Goal: Task Accomplishment & Management: Complete application form

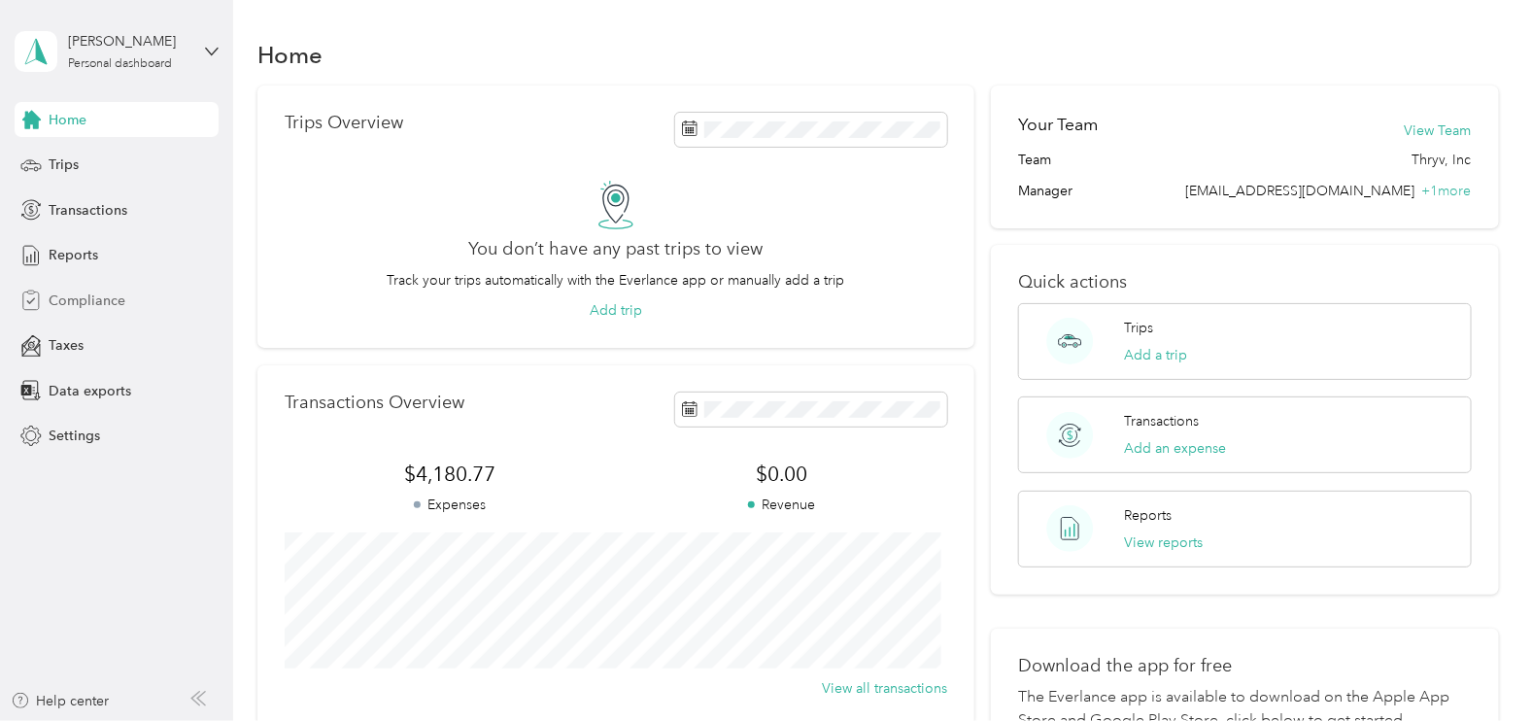
click at [60, 298] on span "Compliance" at bounding box center [87, 301] width 77 height 20
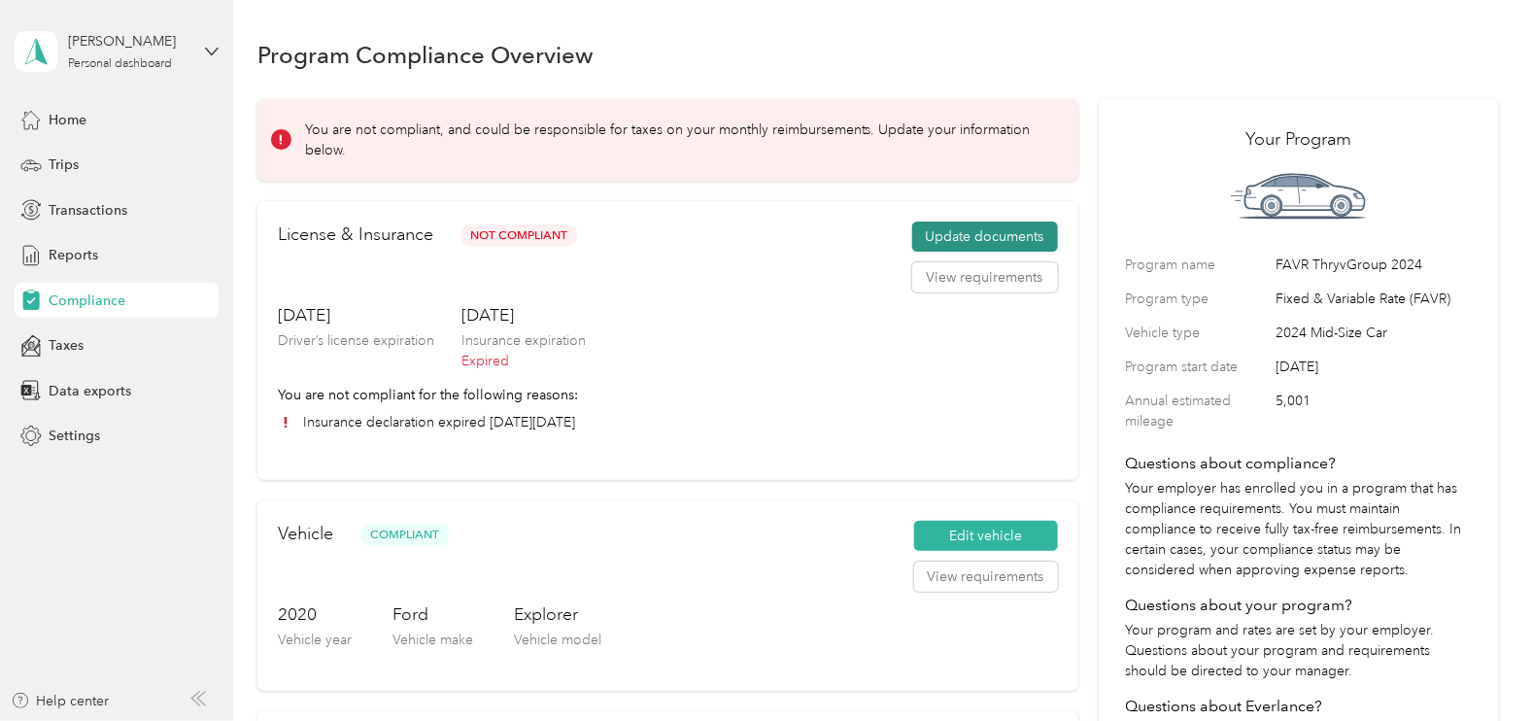
click at [988, 238] on button "Update documents" at bounding box center [985, 237] width 146 height 31
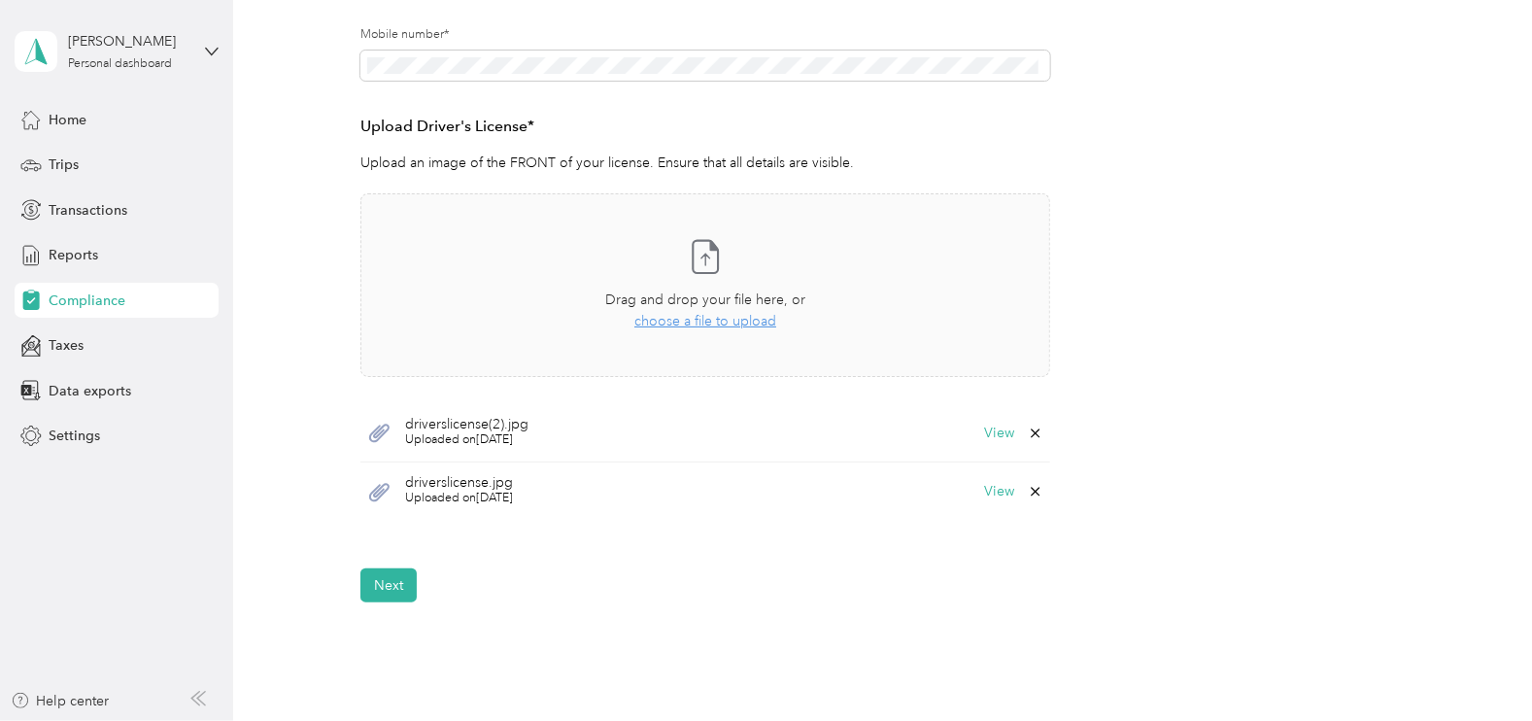
scroll to position [452, 0]
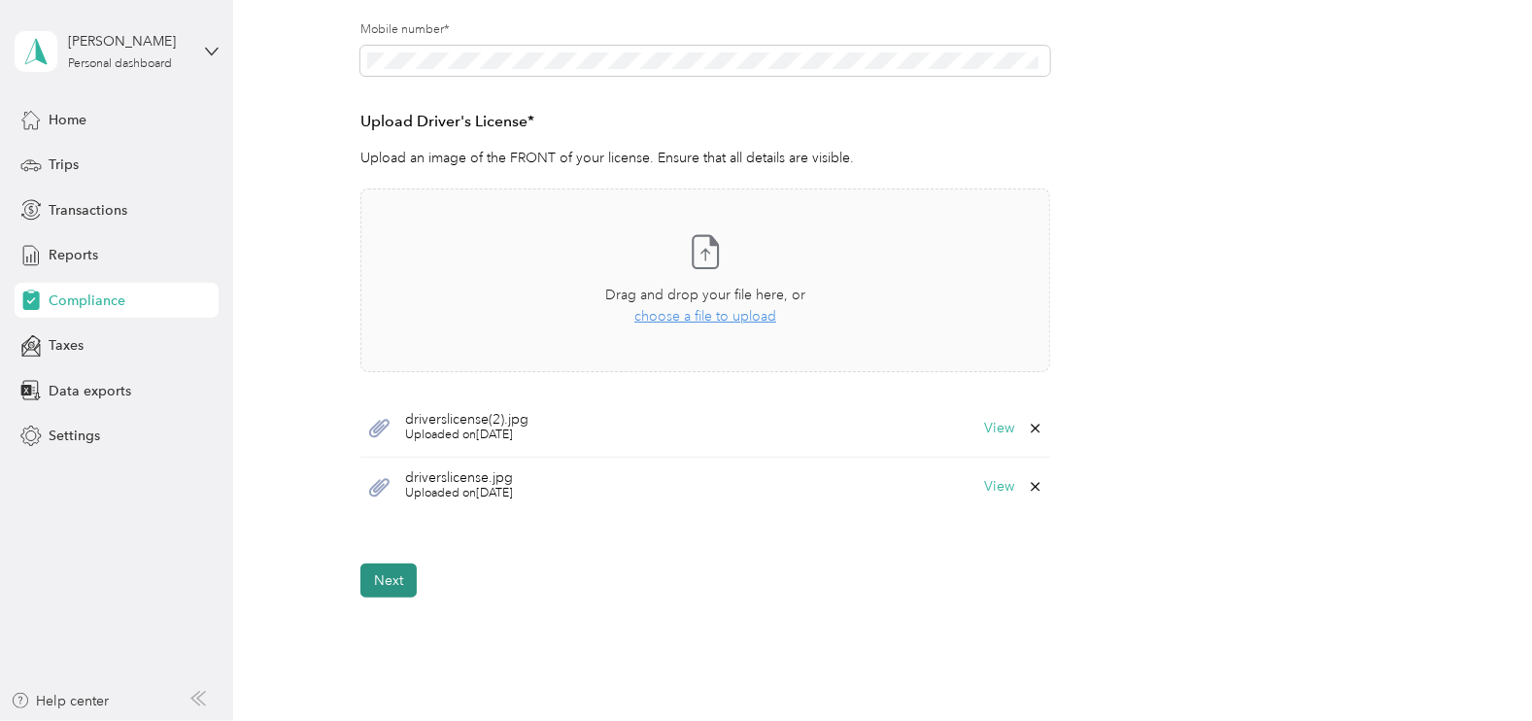
click at [394, 593] on button "Next" at bounding box center [388, 581] width 56 height 34
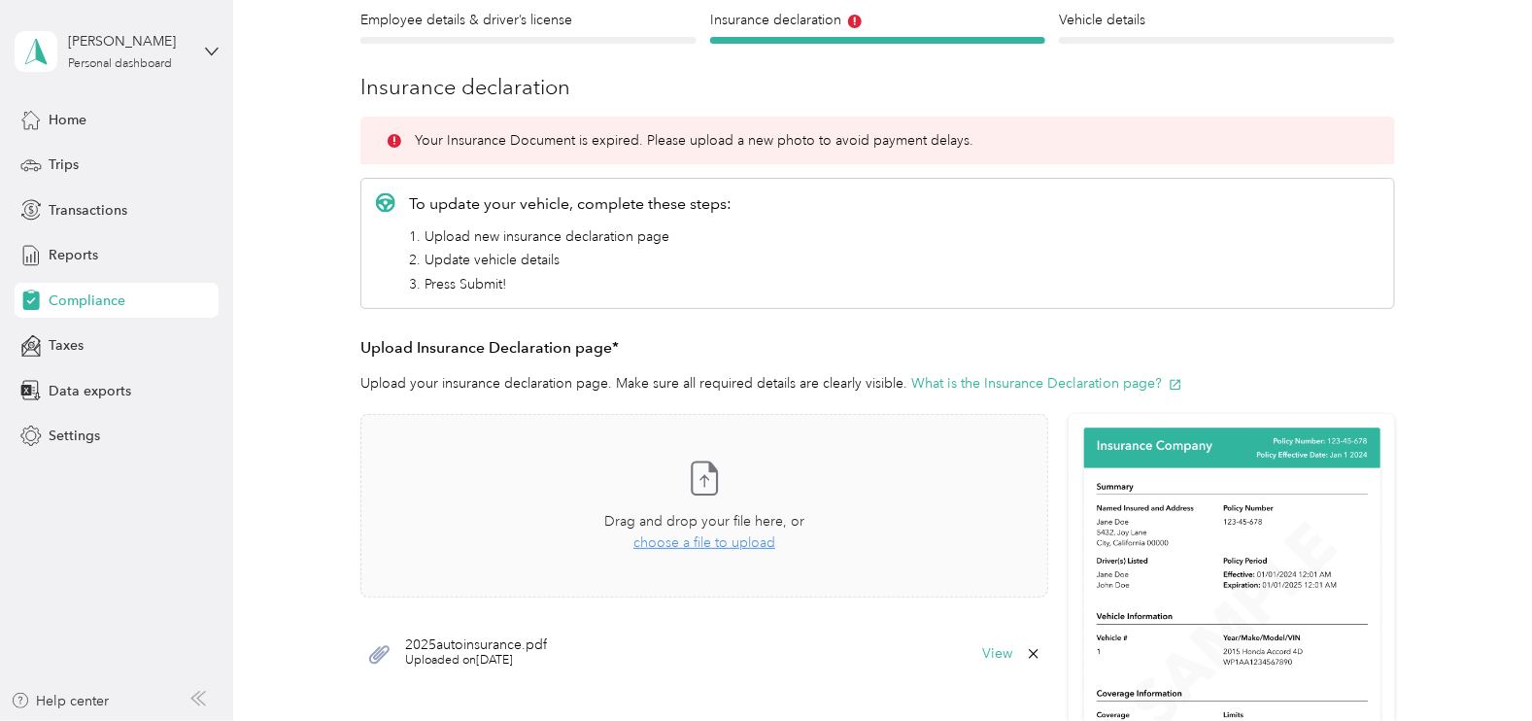
scroll to position [184, 0]
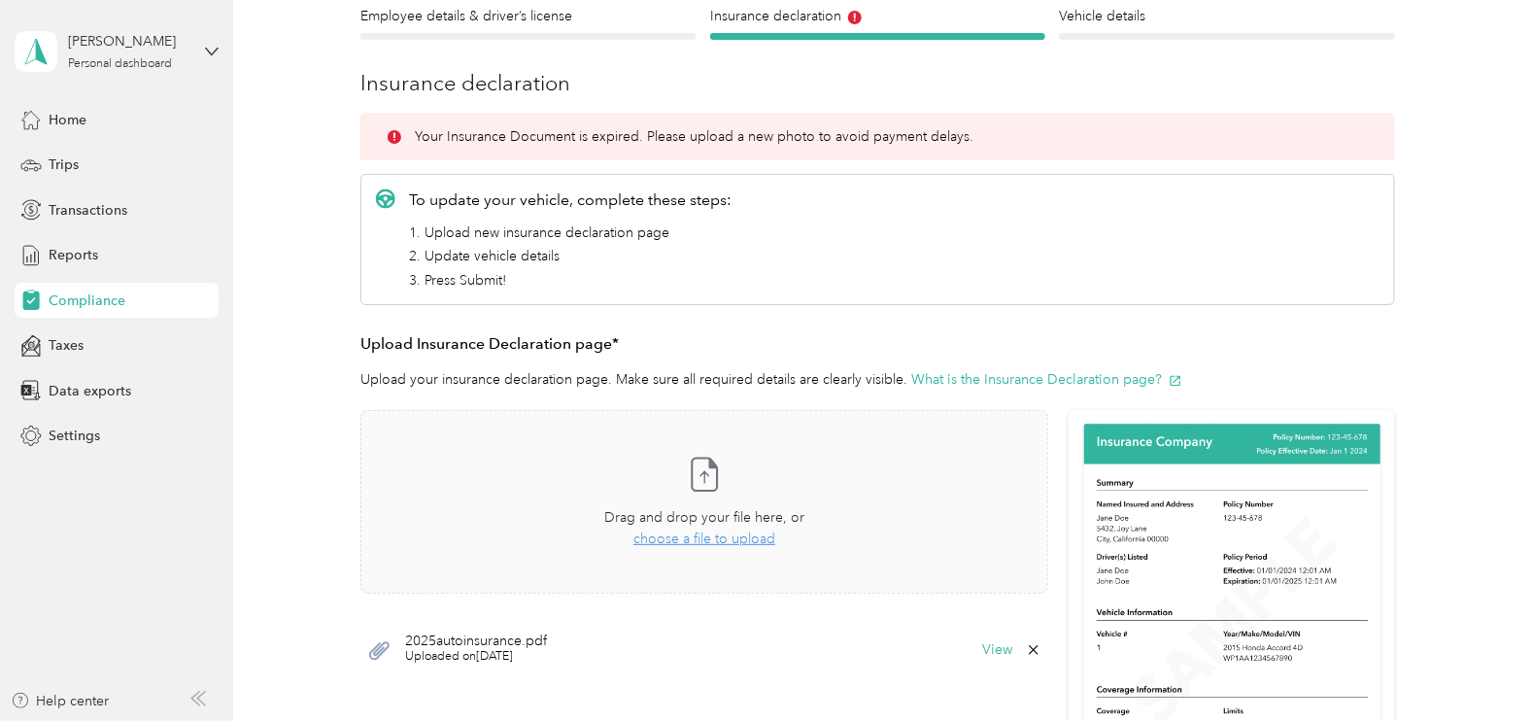
click at [1026, 651] on icon at bounding box center [1034, 650] width 16 height 16
click at [975, 667] on button "Yes" at bounding box center [977, 662] width 38 height 31
click at [734, 543] on span "choose a file to upload" at bounding box center [705, 539] width 142 height 17
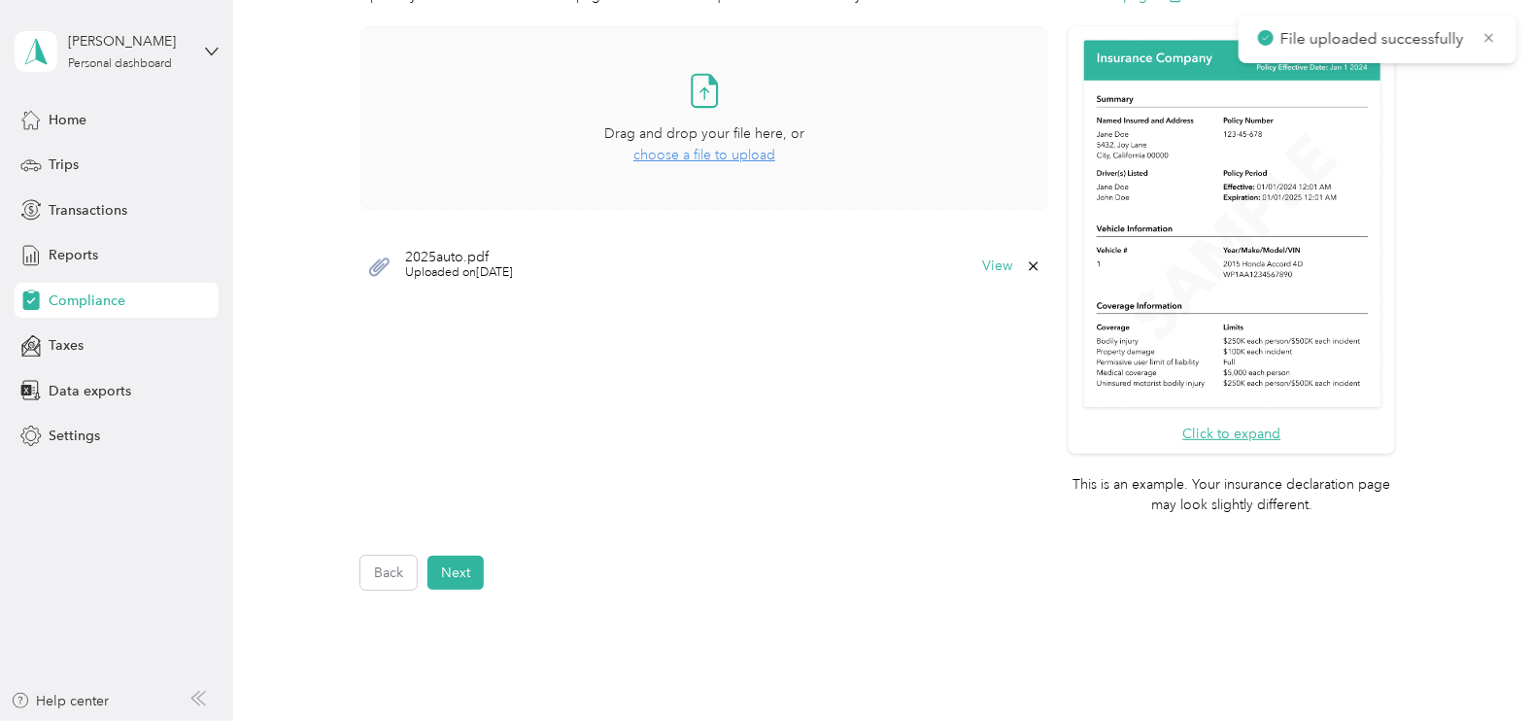
scroll to position [639, 0]
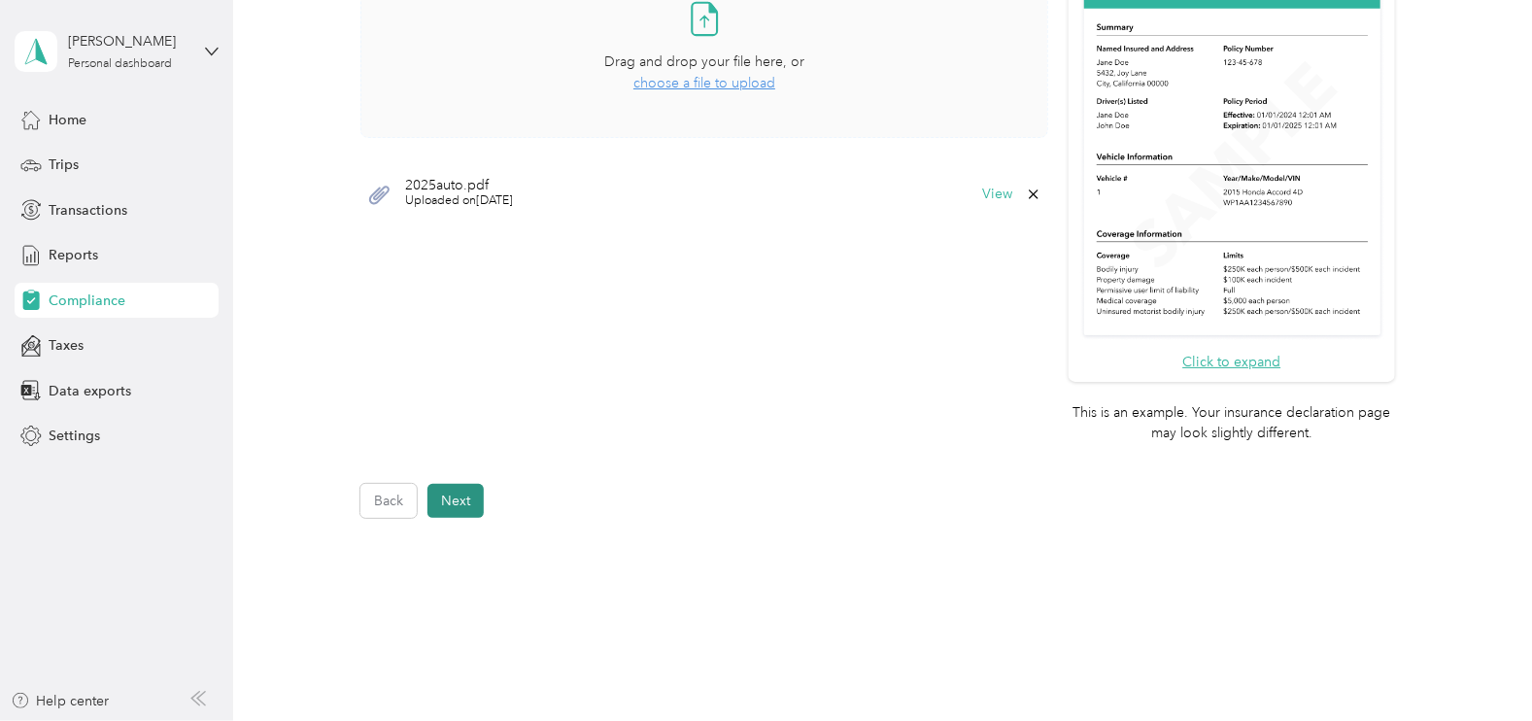
click at [462, 501] on button "Next" at bounding box center [456, 501] width 56 height 34
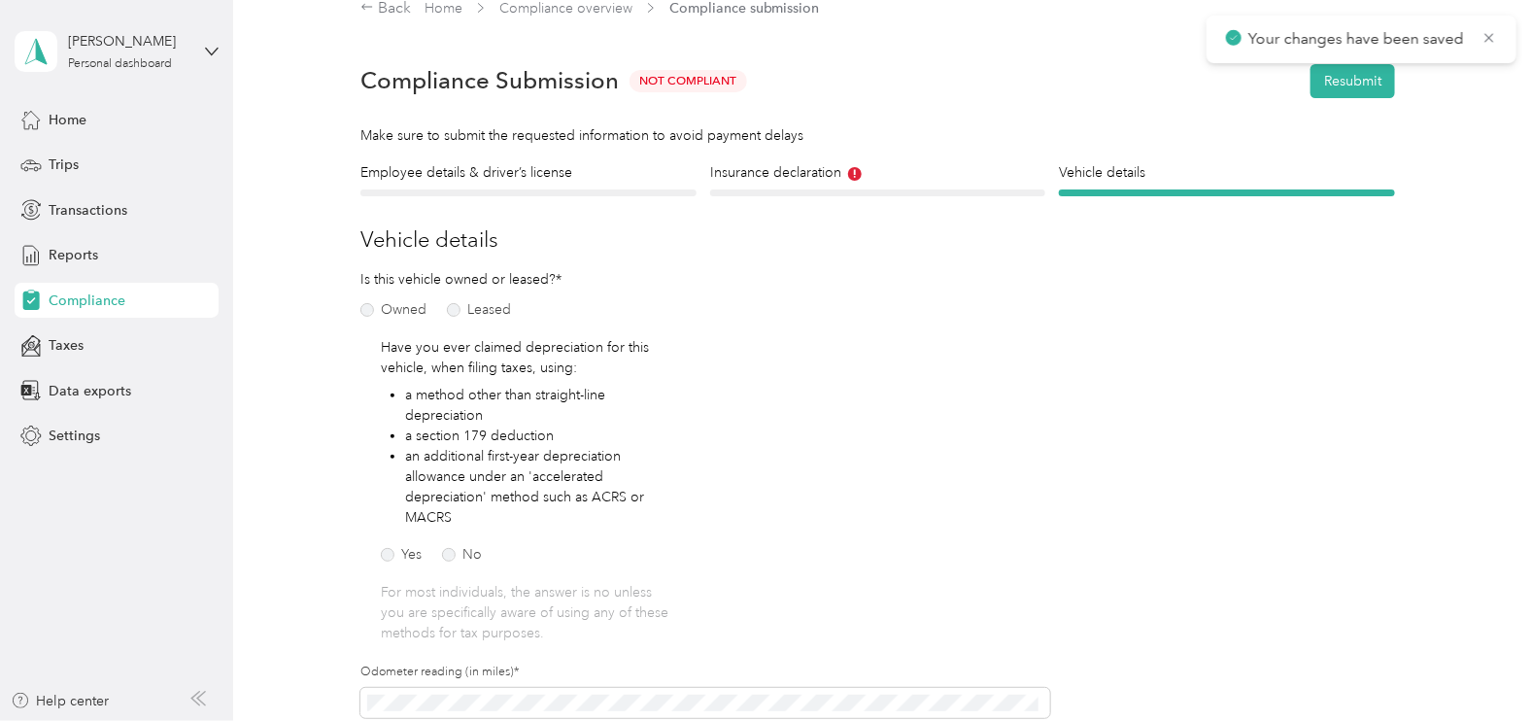
scroll to position [23, 0]
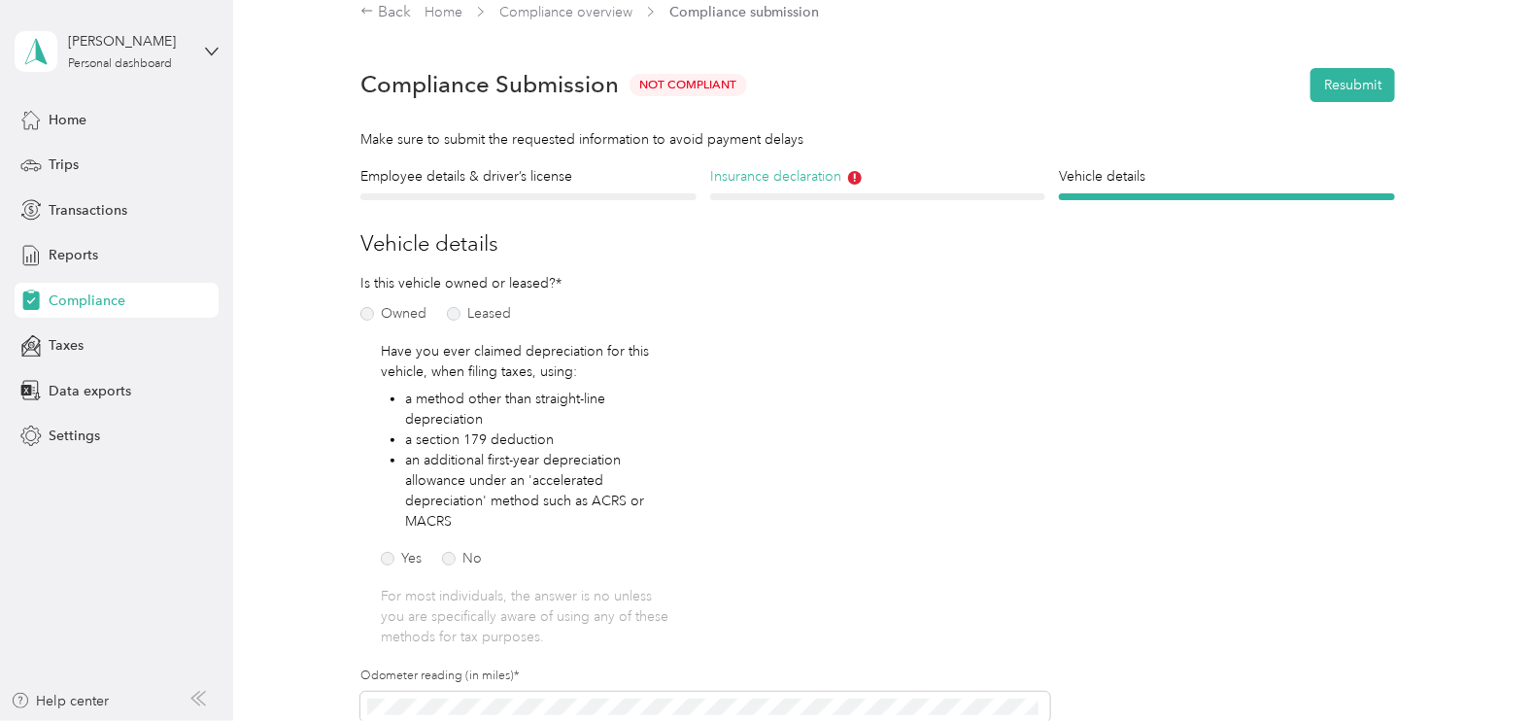
click at [859, 180] on h4 "Insurance declaration" at bounding box center [878, 176] width 336 height 20
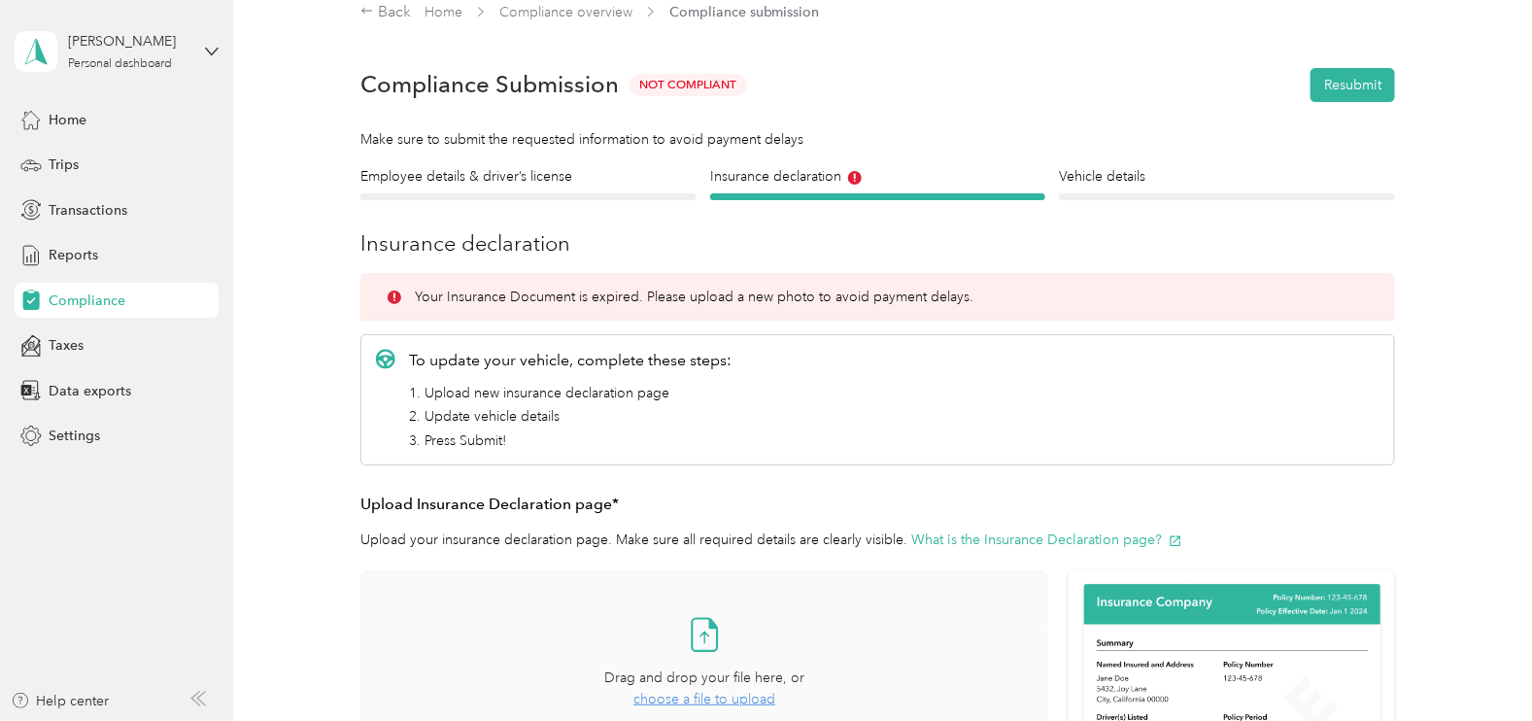
click at [1137, 199] on div at bounding box center [1227, 196] width 336 height 7
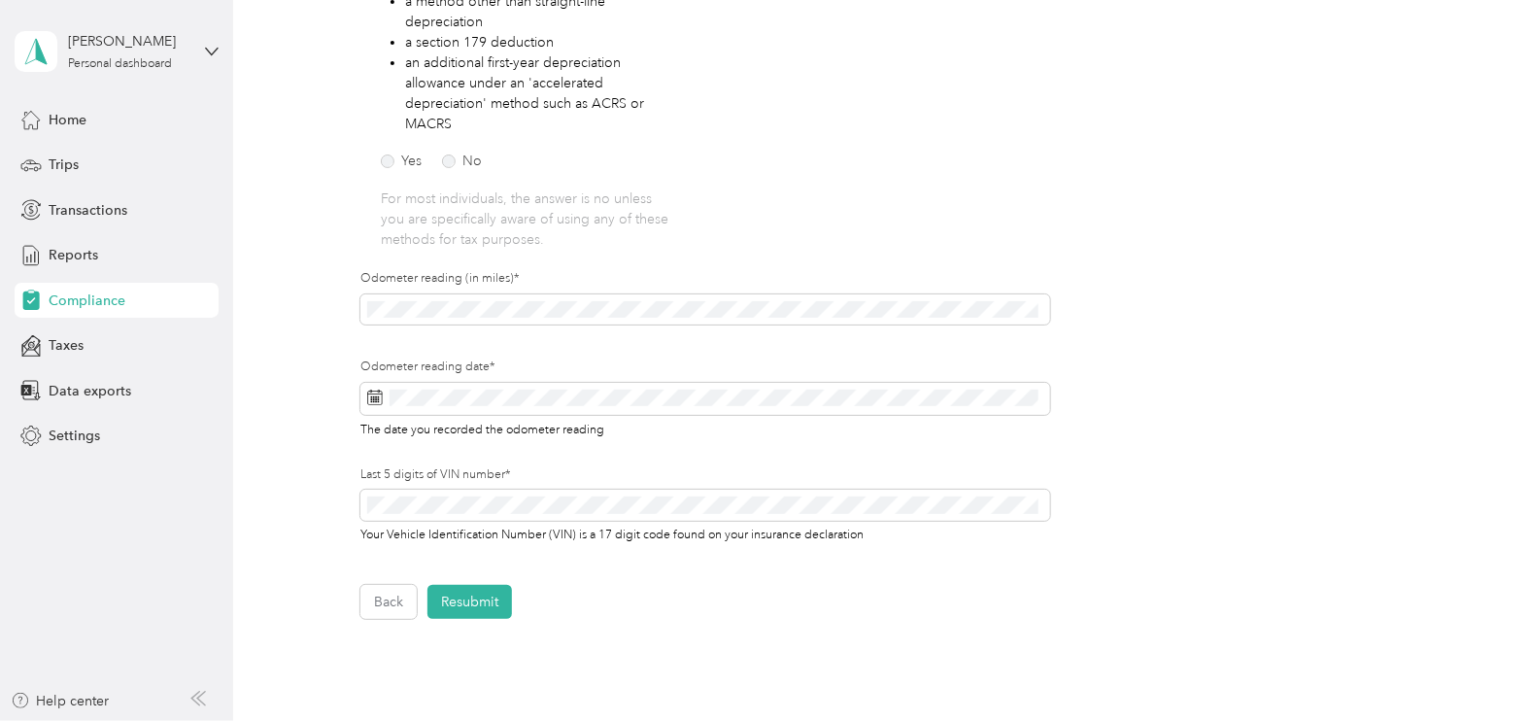
scroll to position [460, 0]
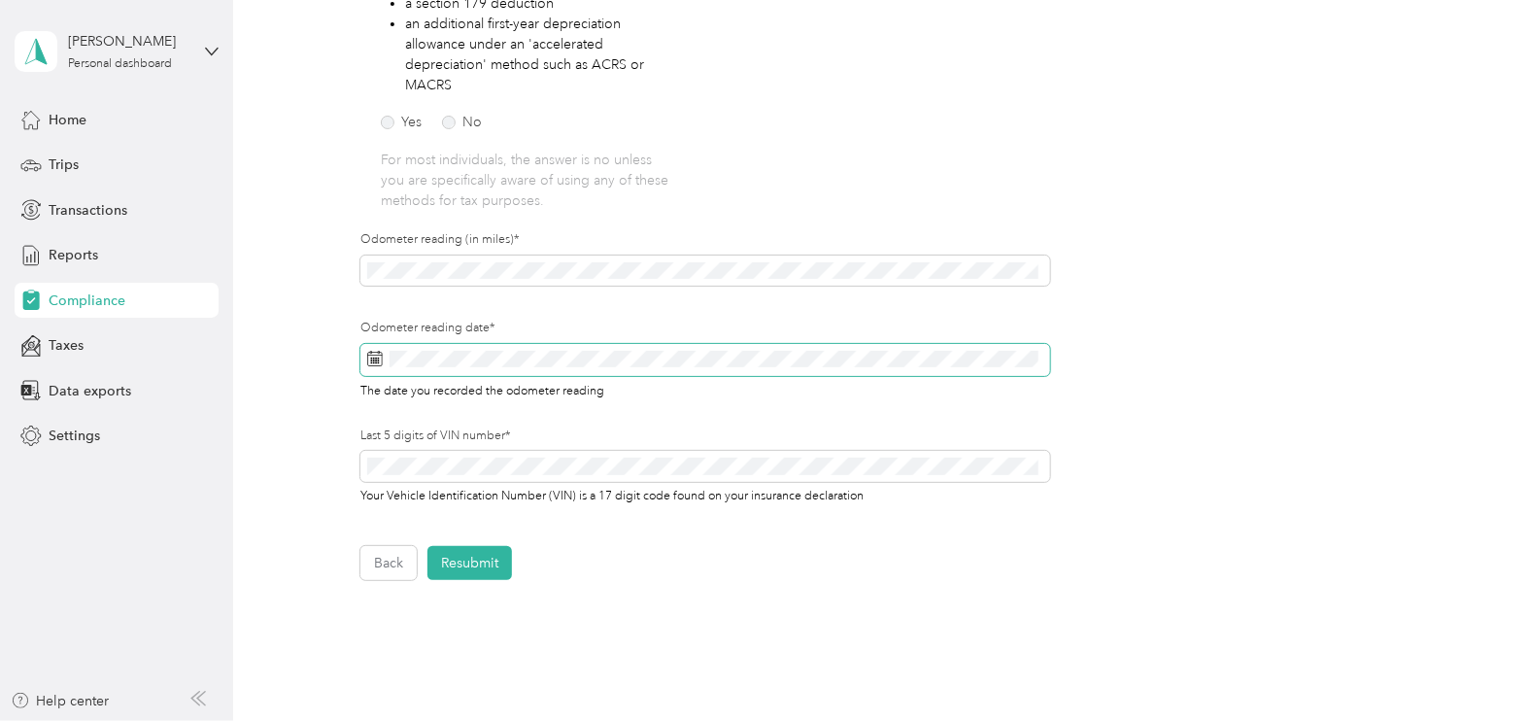
click at [371, 353] on icon at bounding box center [371, 352] width 1 height 3
click at [387, 358] on span at bounding box center [705, 360] width 690 height 33
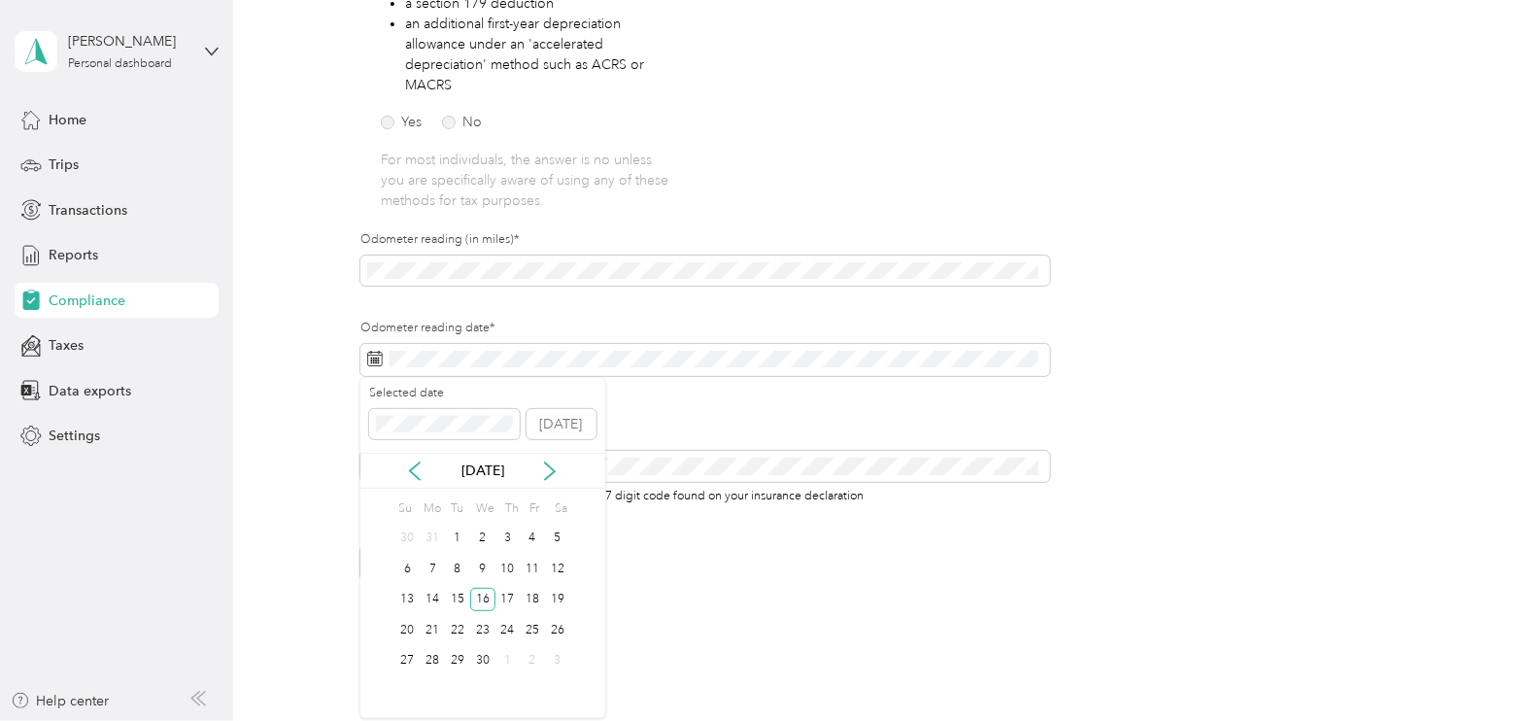
click at [562, 471] on div "[DATE]" at bounding box center [482, 471] width 245 height 20
click at [551, 472] on icon at bounding box center [550, 471] width 10 height 17
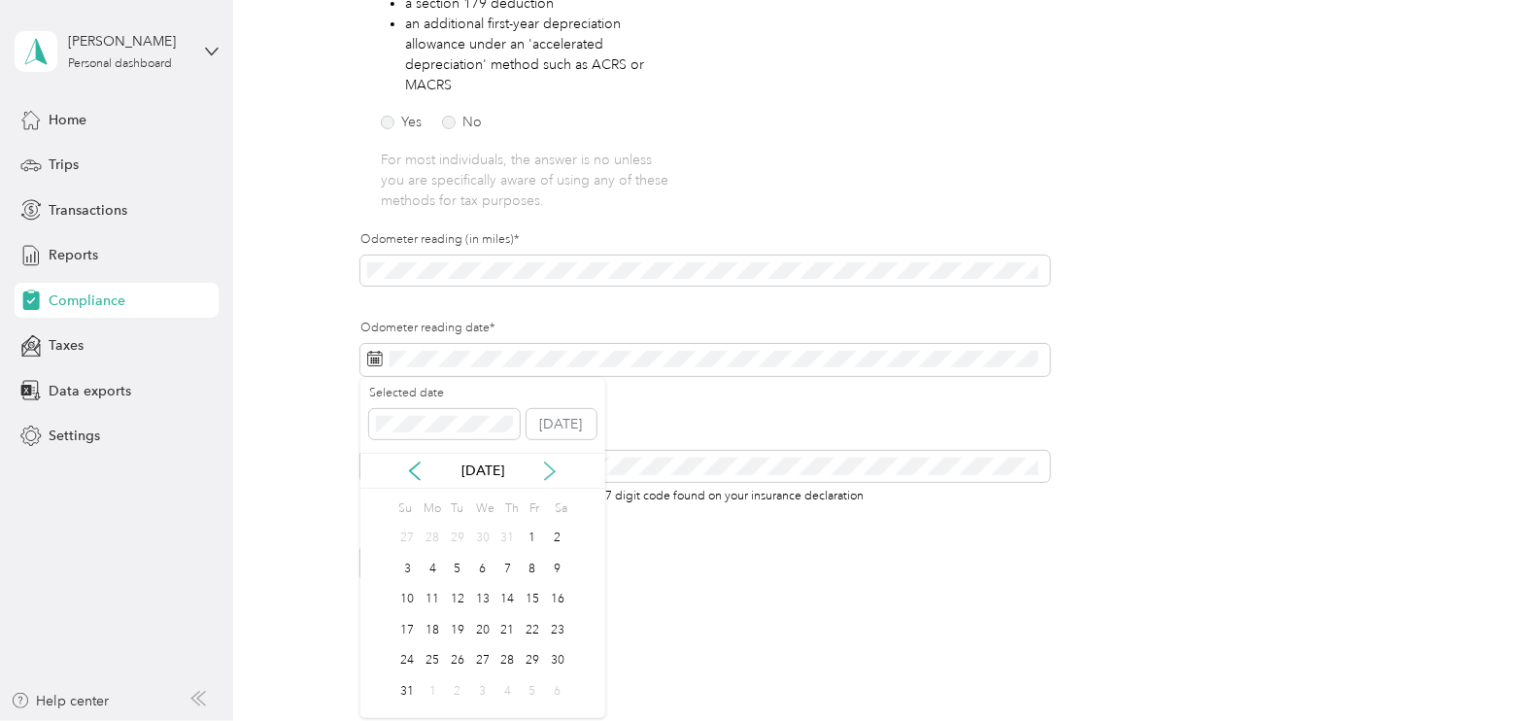
click at [551, 472] on icon at bounding box center [550, 471] width 10 height 17
click at [475, 534] on div "1" at bounding box center [482, 539] width 25 height 24
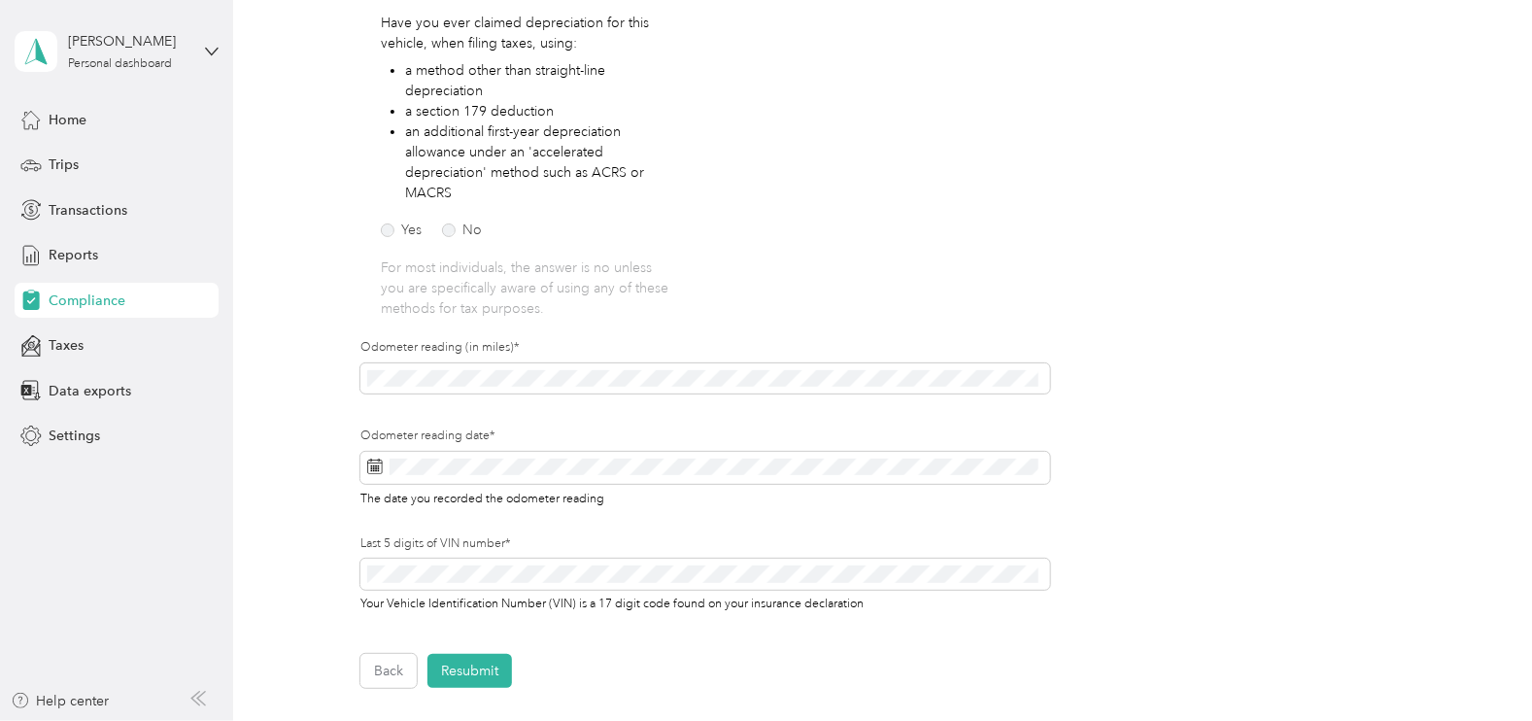
scroll to position [349, 0]
click at [464, 392] on span at bounding box center [705, 381] width 690 height 31
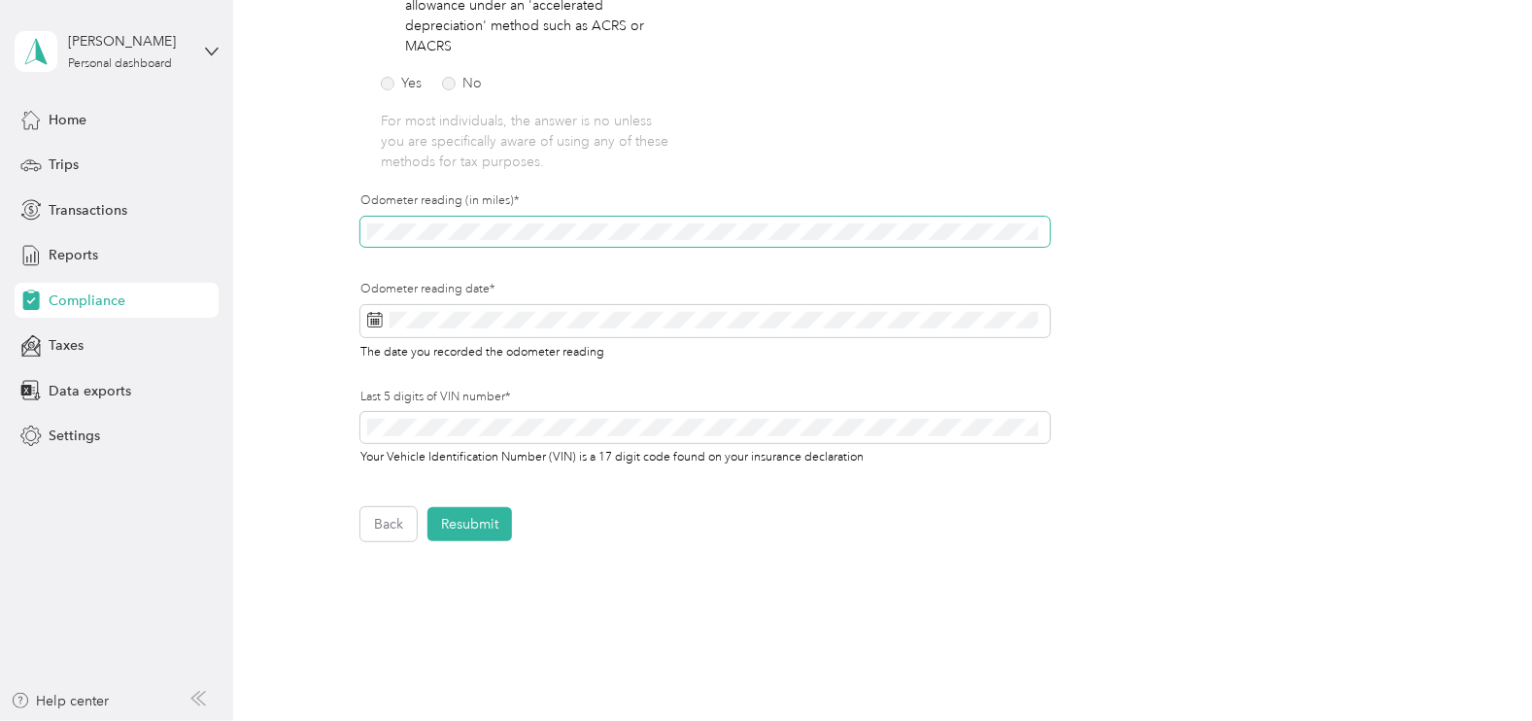
scroll to position [510, 0]
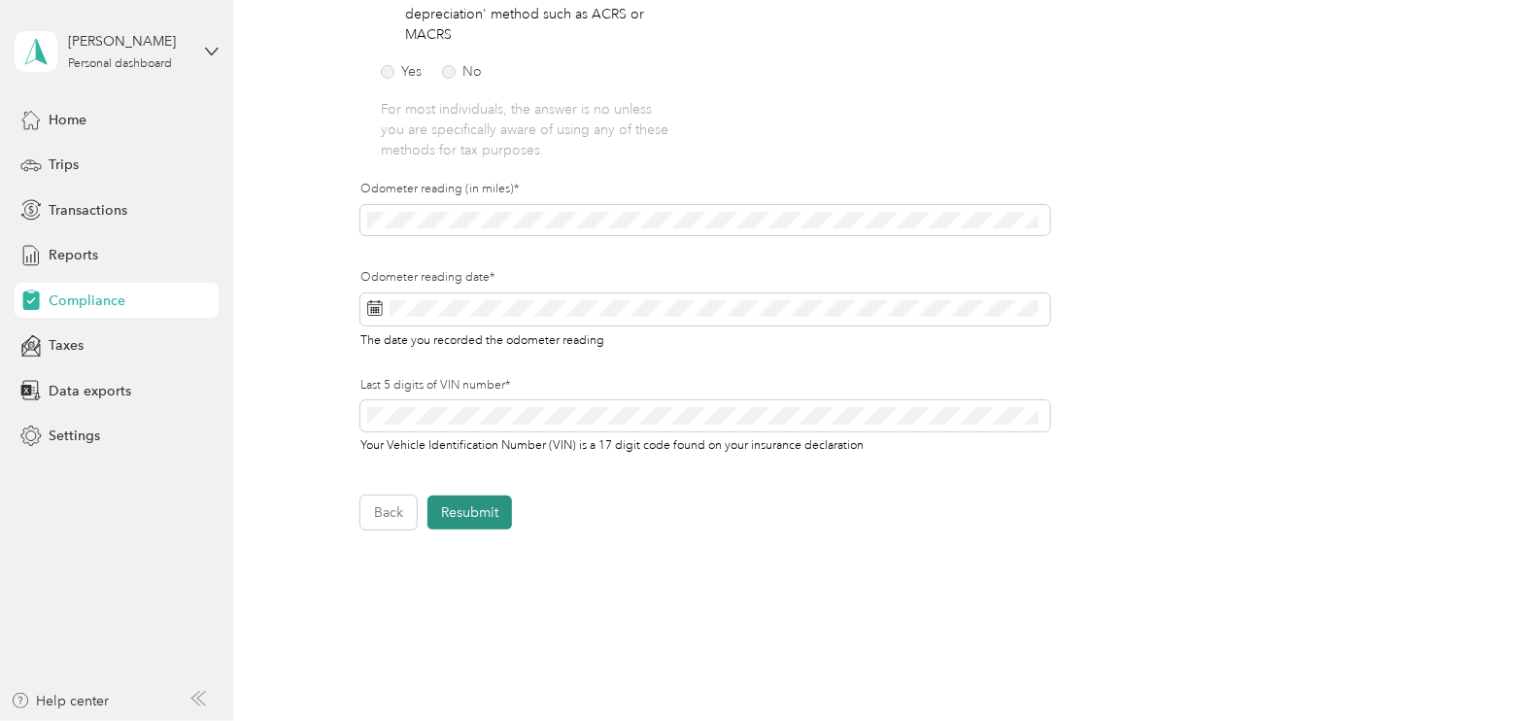
click at [486, 500] on button "Resubmit" at bounding box center [470, 513] width 85 height 34
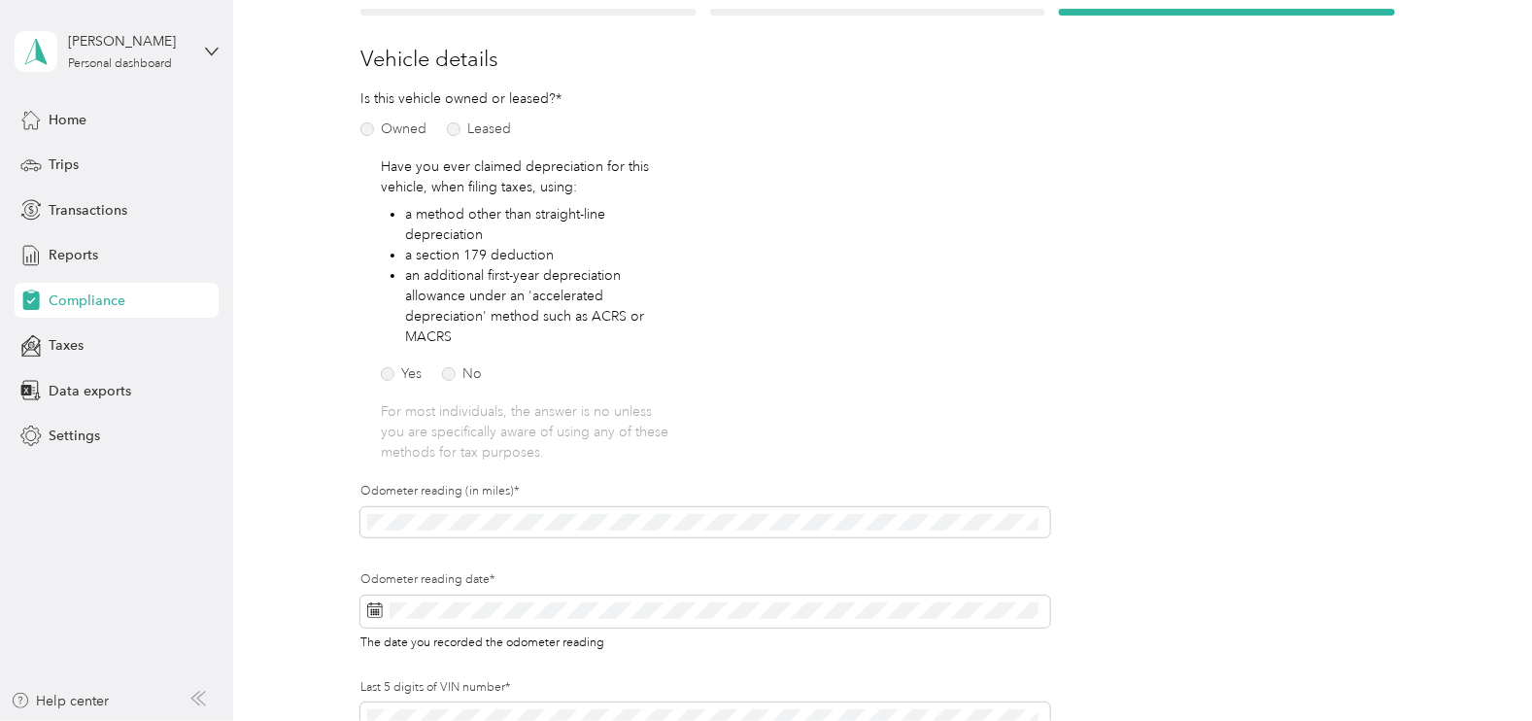
scroll to position [23, 0]
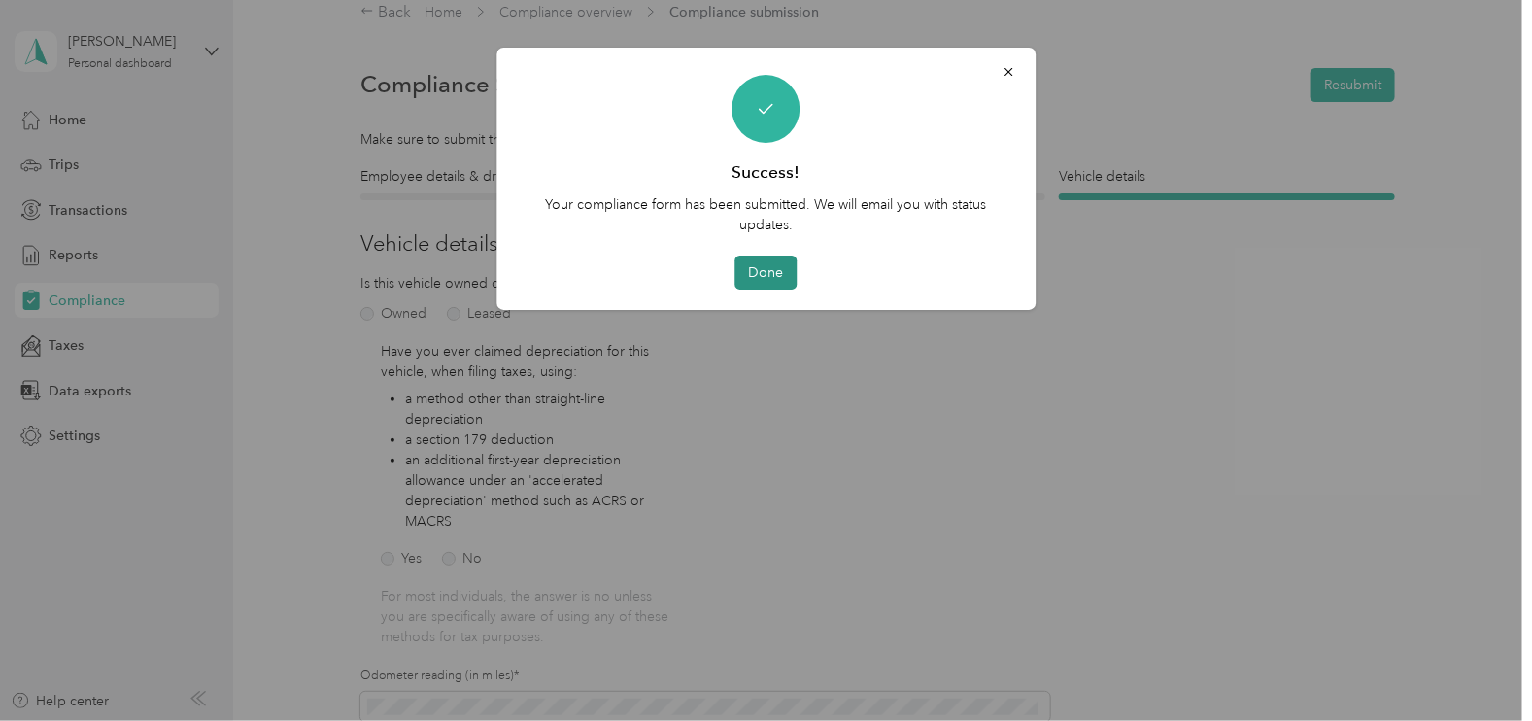
click at [772, 277] on button "Done" at bounding box center [767, 273] width 62 height 34
